Goal: Transaction & Acquisition: Download file/media

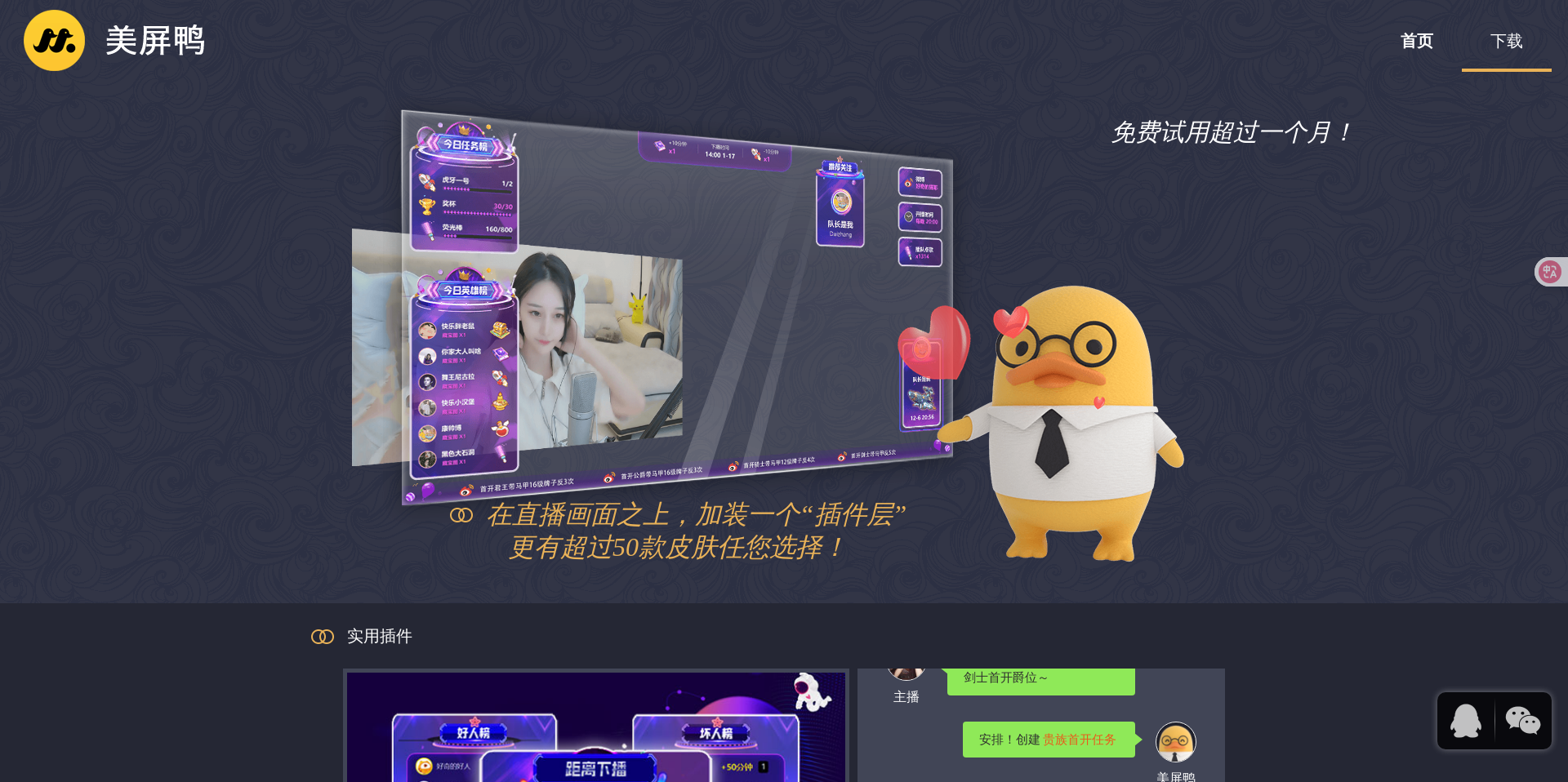
click at [1514, 49] on link "下载" at bounding box center [1506, 41] width 90 height 65
click at [1504, 38] on link "下载" at bounding box center [1506, 41] width 90 height 65
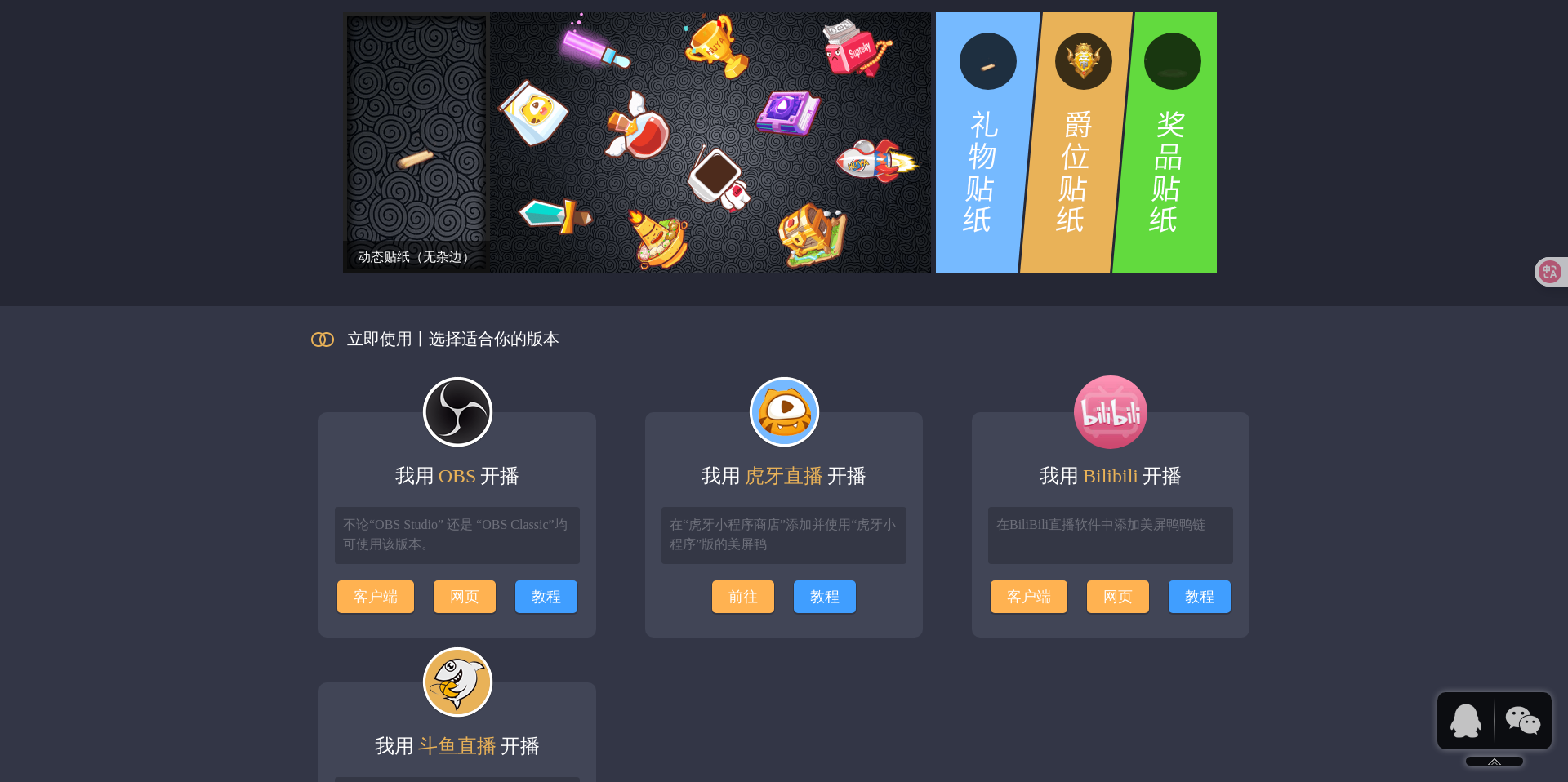
scroll to position [1909, 0]
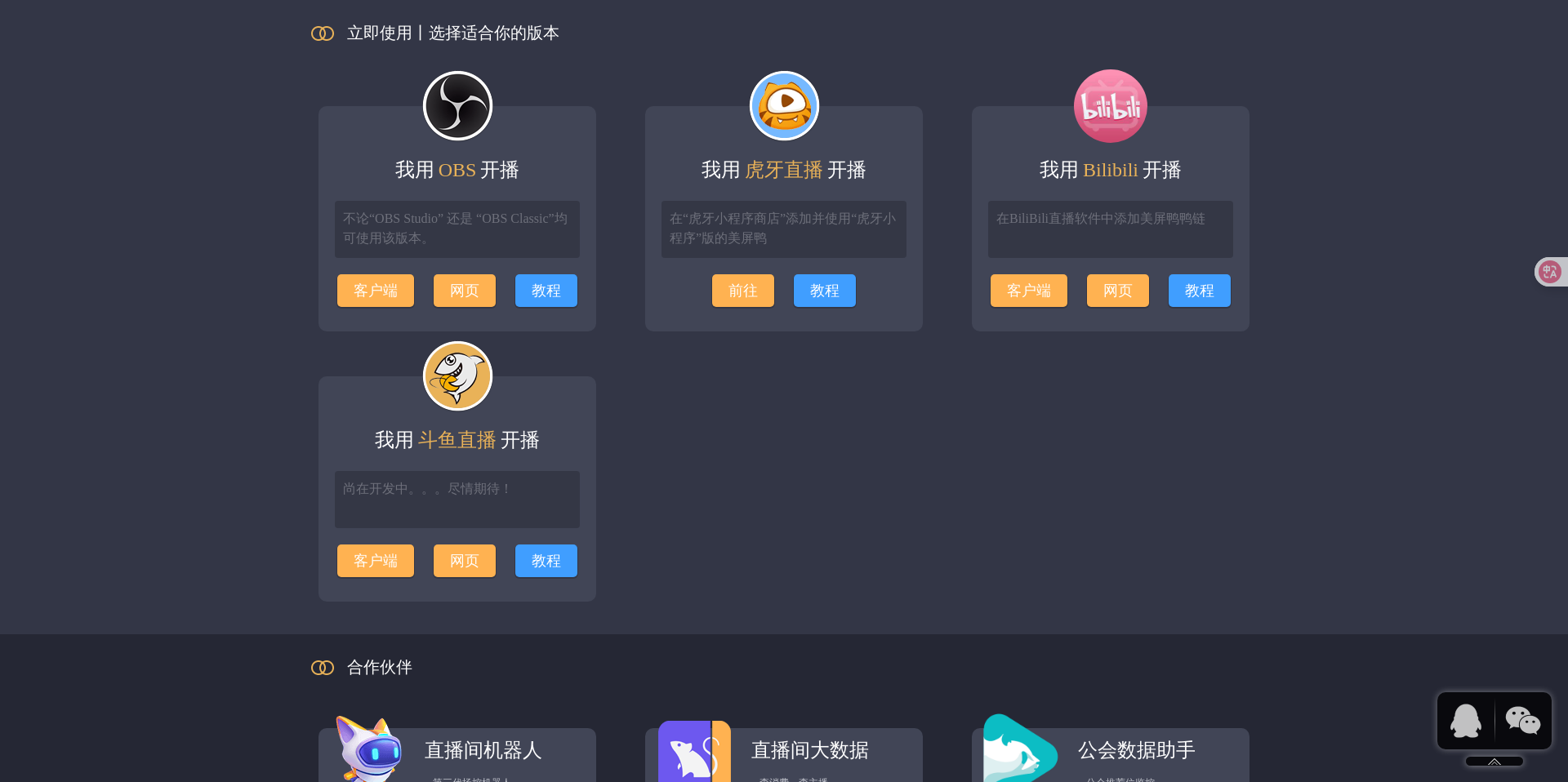
click at [844, 677] on div "合作伙伴" at bounding box center [784, 666] width 980 height 65
click at [745, 585] on ul "我用 OBS 开播 不论“OBS Studio” 还是 “OBS Classic”均可使用该版本。 客户端 网页 教程 我用 虎牙直播 开播 在“虎牙小程序商…" at bounding box center [784, 349] width 980 height 568
click at [702, 432] on ul "我用 OBS 开播 不论“OBS Studio” 还是 “OBS Classic”均可使用该版本。 客户端 网页 教程 我用 虎牙直播 开播 在“虎牙小程序商…" at bounding box center [784, 349] width 980 height 568
click at [757, 467] on ul "我用 OBS 开播 不论“OBS Studio” 还是 “OBS Classic”均可使用该版本。 客户端 网页 教程 我用 虎牙直播 开播 在“虎牙小程序商…" at bounding box center [784, 349] width 980 height 568
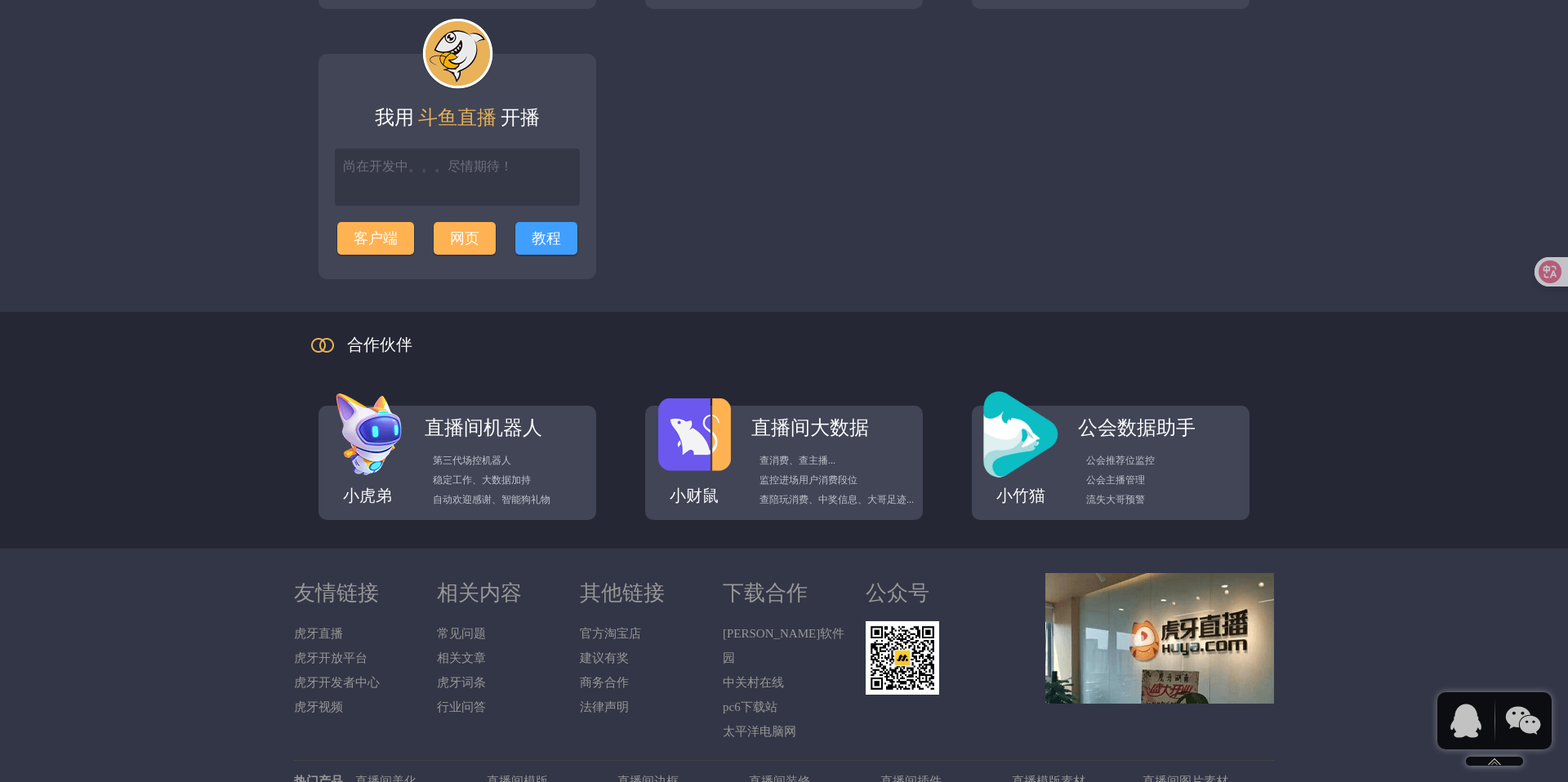
scroll to position [2326, 0]
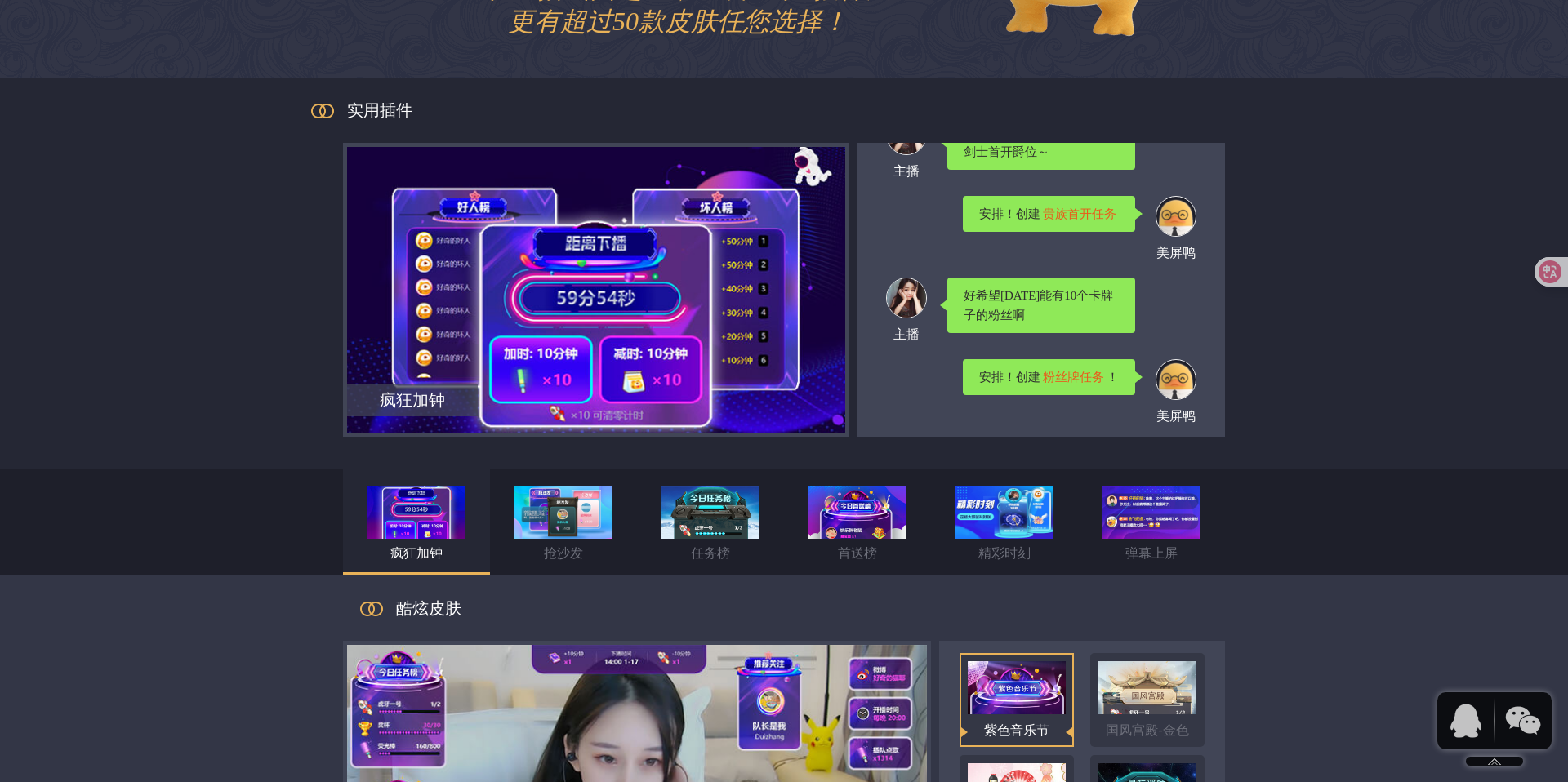
scroll to position [0, 0]
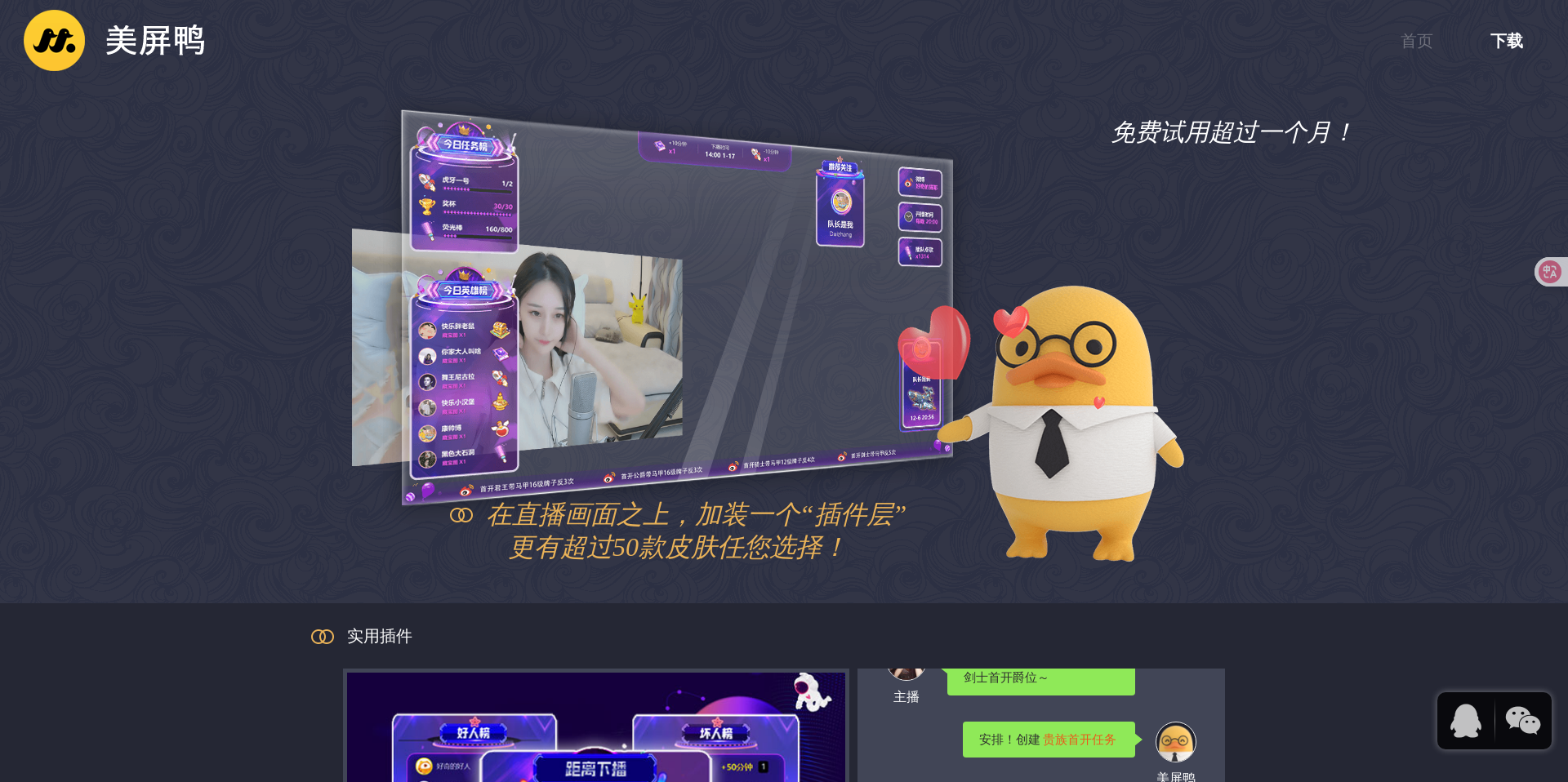
click at [180, 53] on img at bounding box center [114, 41] width 196 height 65
click at [1412, 43] on link "首页" at bounding box center [1416, 41] width 90 height 65
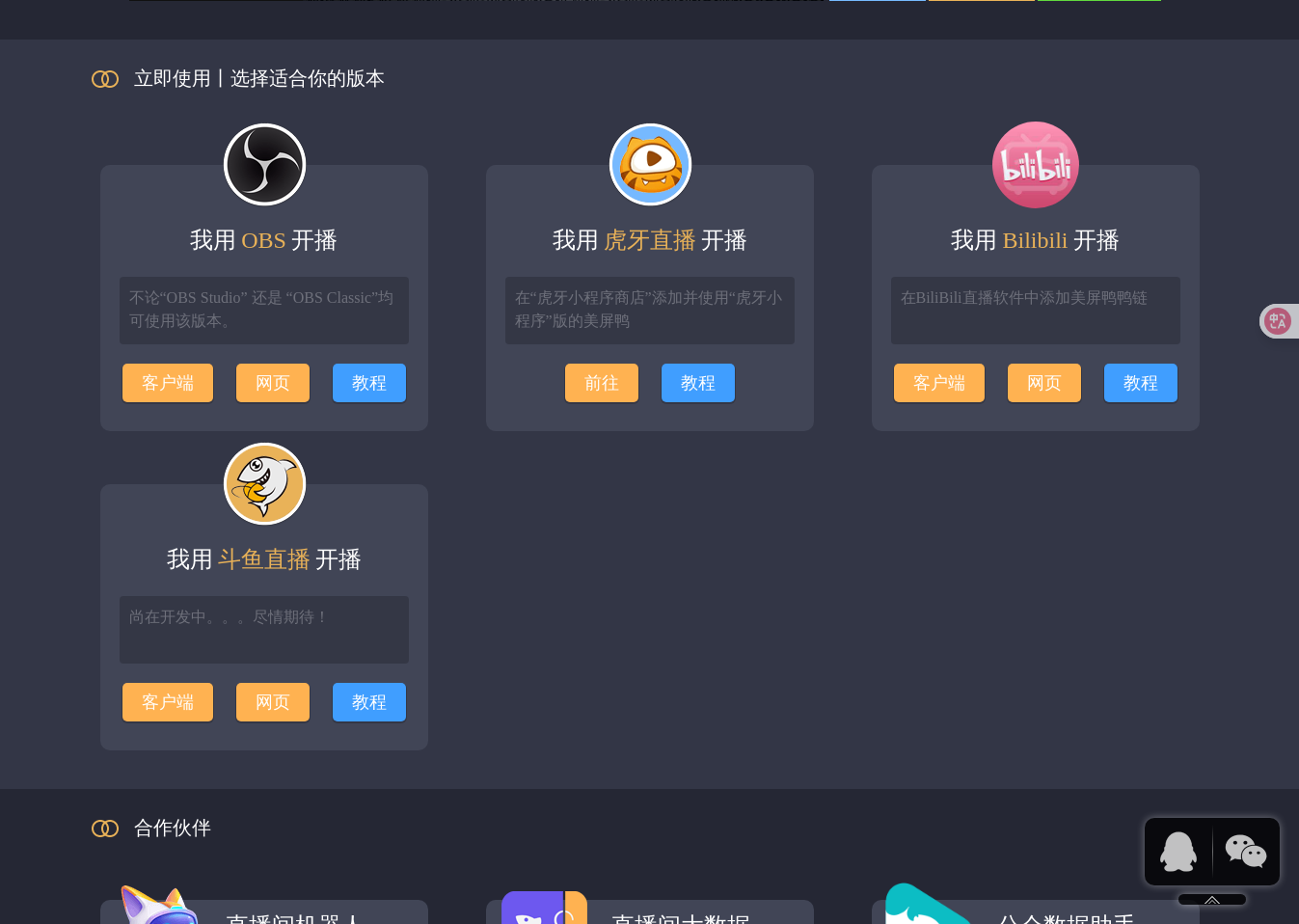
scroll to position [2213, 0]
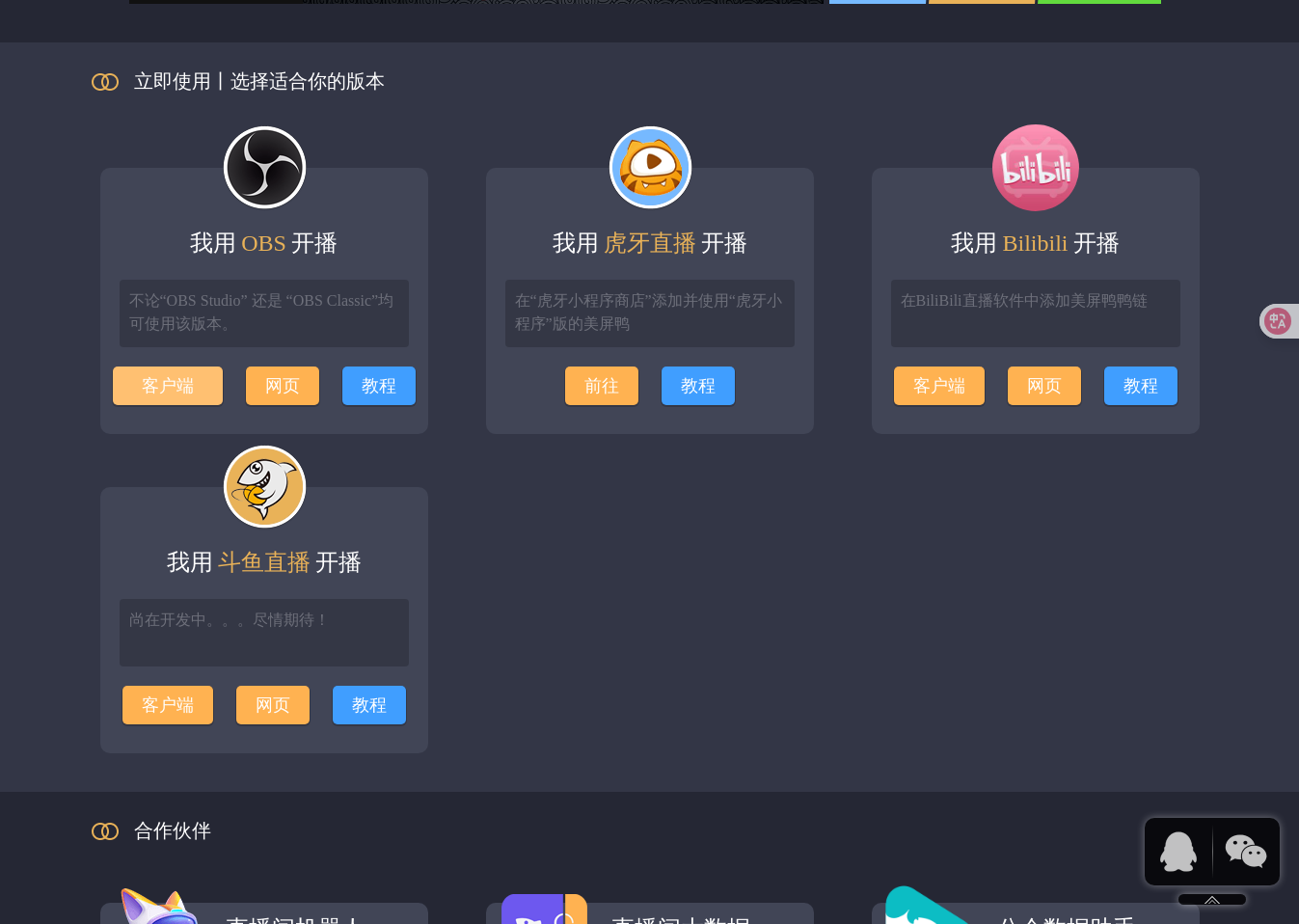
click at [171, 389] on link "客户端" at bounding box center [167, 385] width 110 height 39
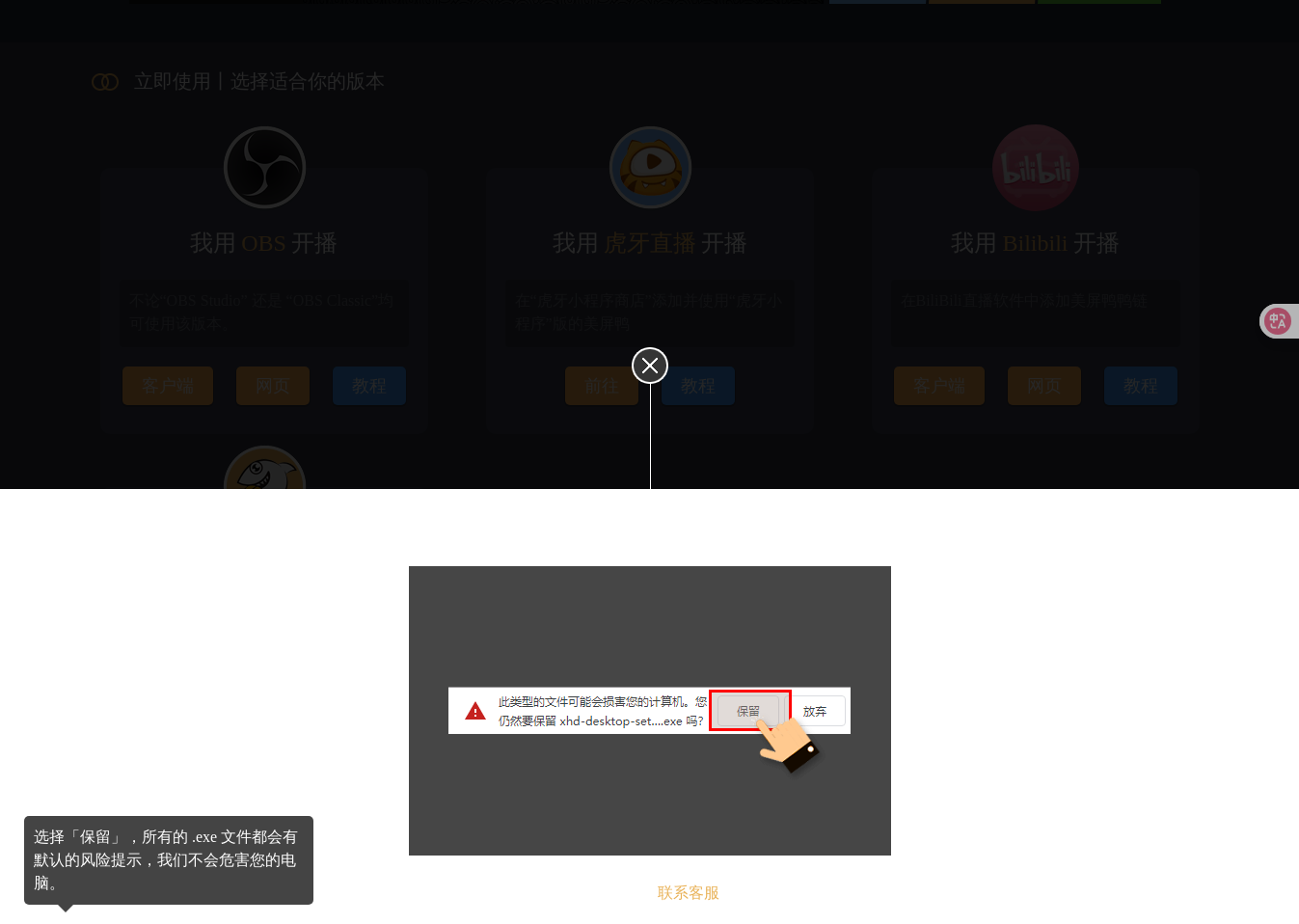
click at [644, 363] on icon at bounding box center [650, 365] width 43 height 43
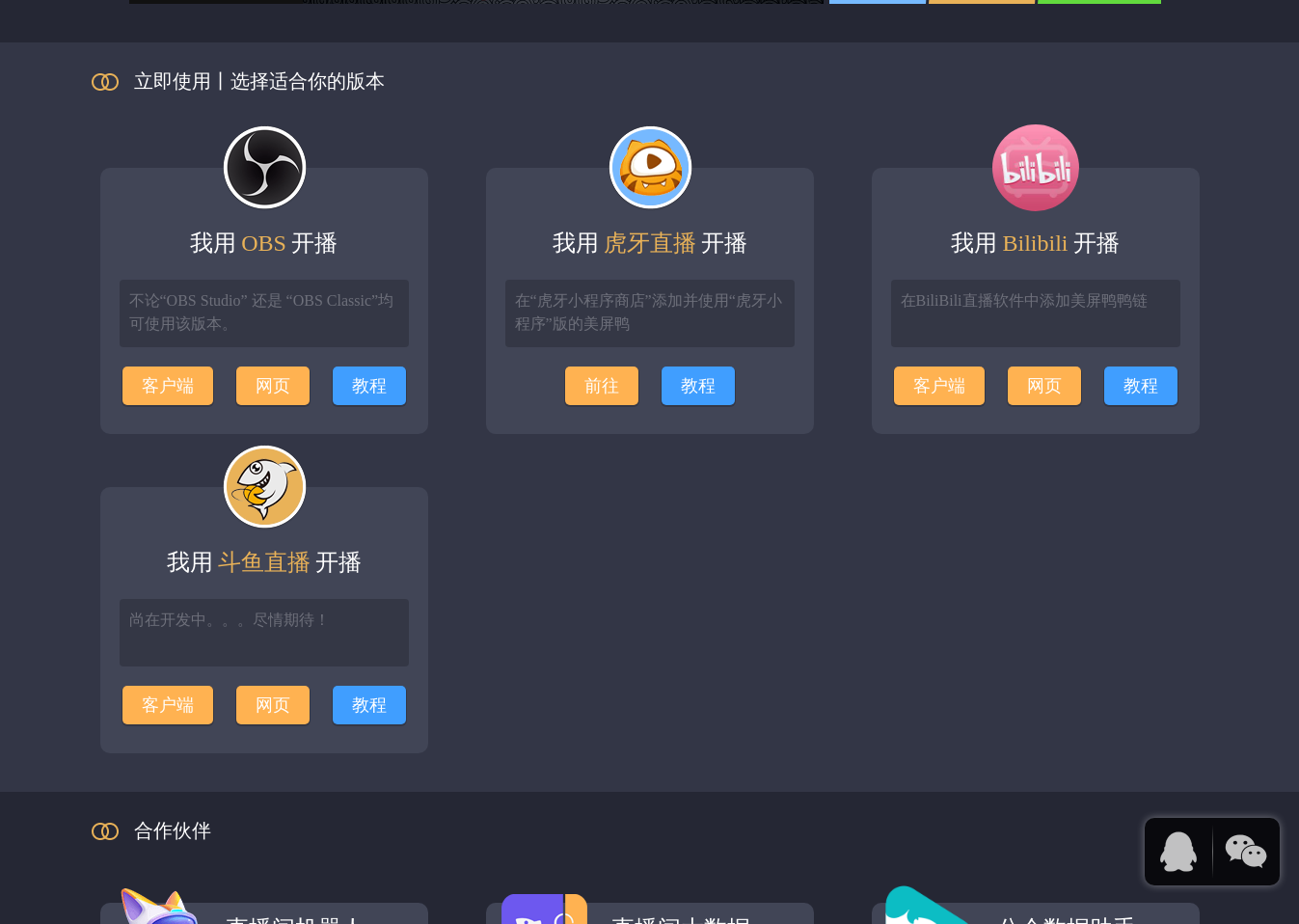
scroll to position [2213, 0]
click at [178, 374] on link "客户端" at bounding box center [167, 385] width 110 height 39
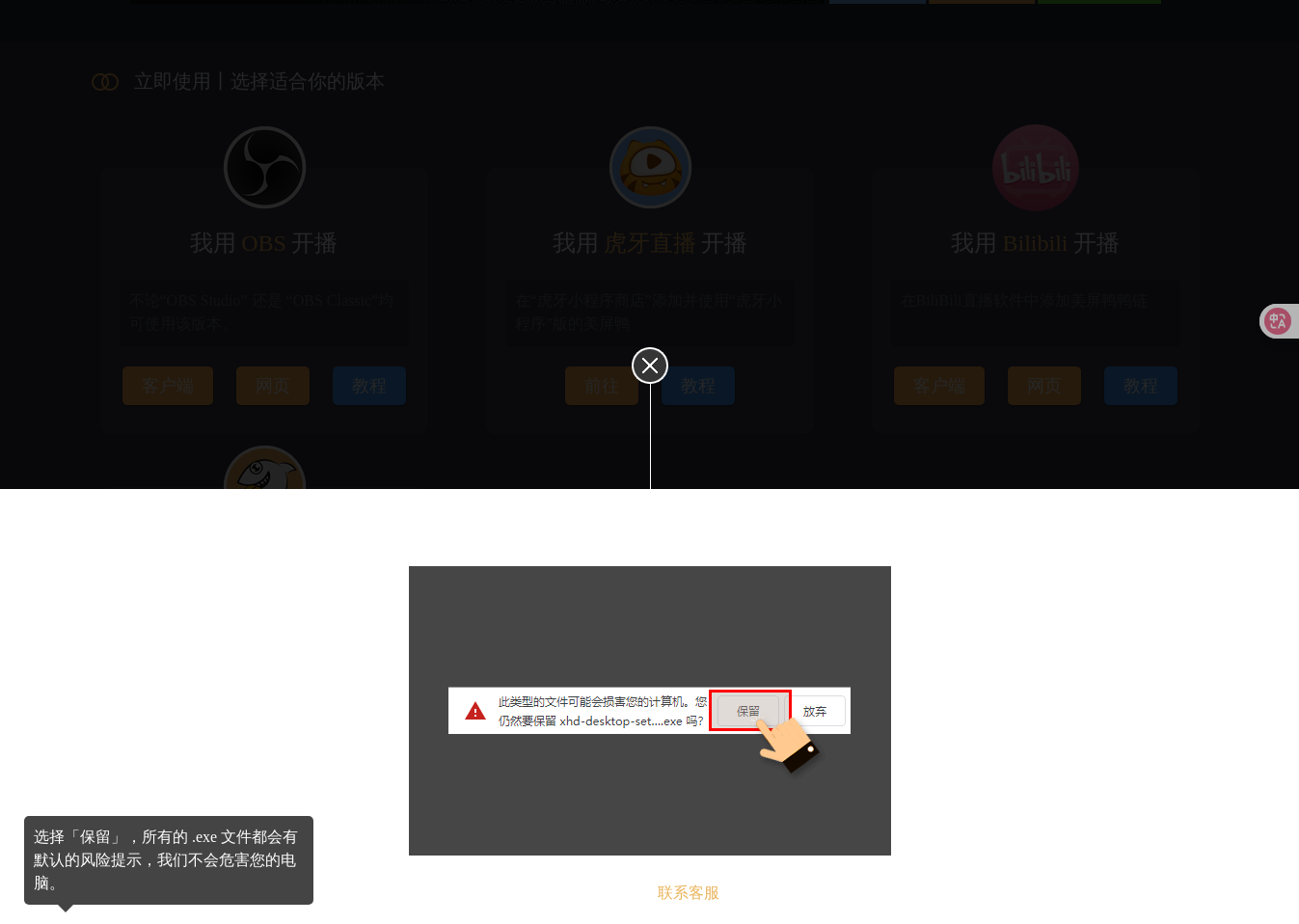
click at [657, 367] on icon at bounding box center [650, 365] width 43 height 43
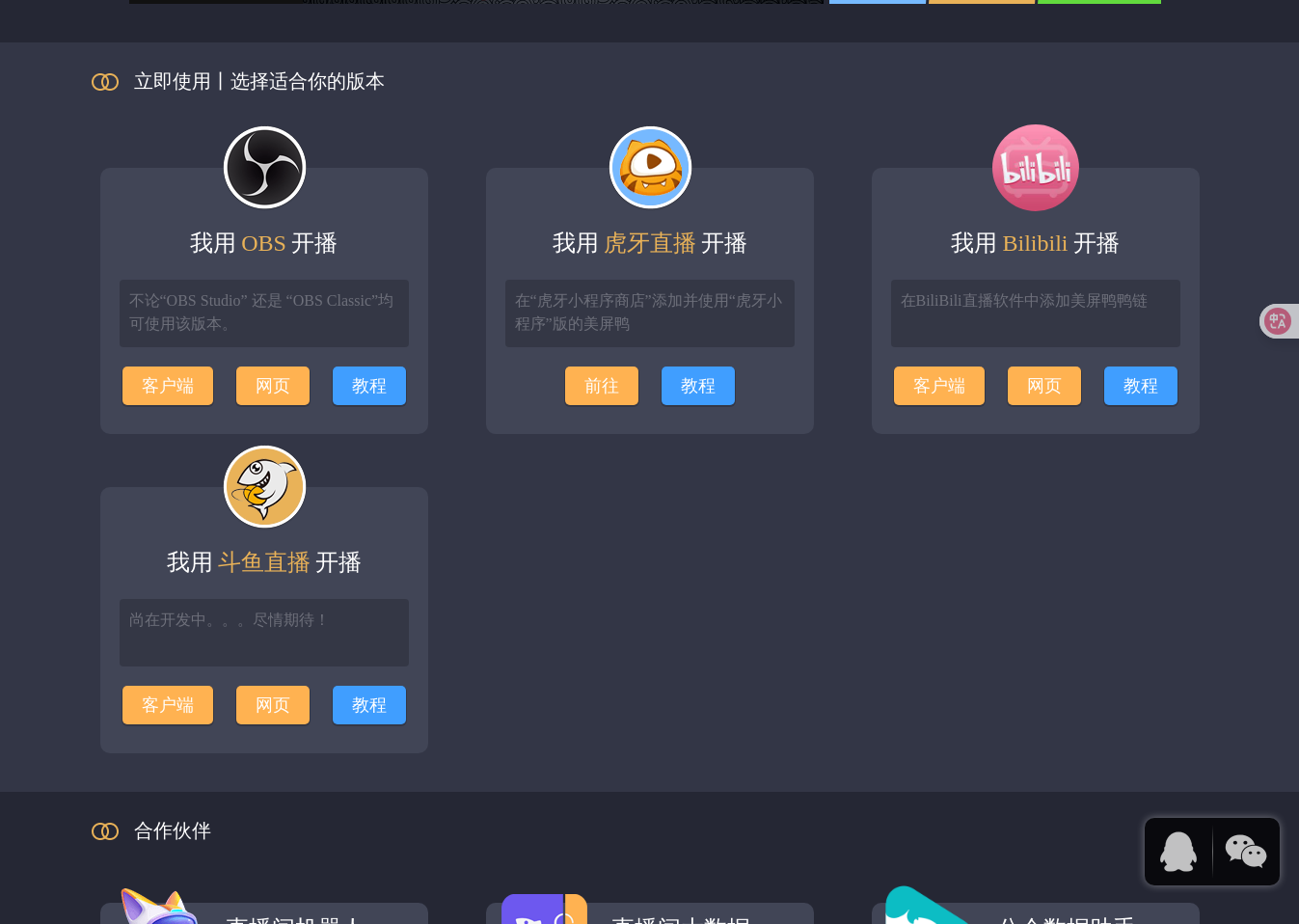
click at [847, 581] on ul "我用 OBS 开播 不论“OBS Studio” 还是 “OBS Classic”均可使用该版本。 客户端 网页 教程 我用 虎牙直播 开播 在“虎牙小程序商…" at bounding box center [650, 455] width 1158 height 672
